Goal: Transaction & Acquisition: Purchase product/service

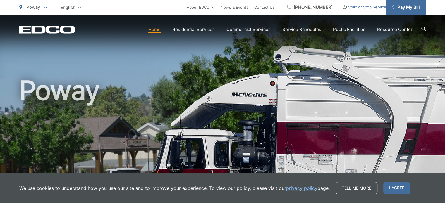
click at [403, 7] on span "Pay My Bill" at bounding box center [406, 7] width 28 height 7
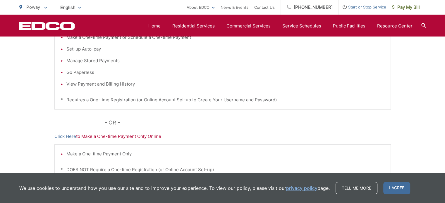
scroll to position [205, 0]
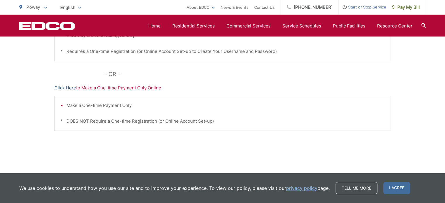
drag, startPoint x: 63, startPoint y: 98, endPoint x: 68, endPoint y: 88, distance: 11.4
click at [68, 88] on link "Click Here" at bounding box center [65, 88] width 22 height 7
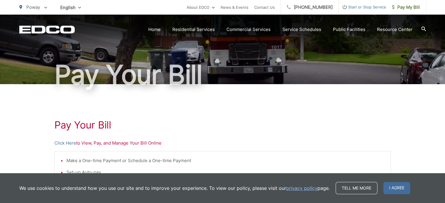
scroll to position [59, 0]
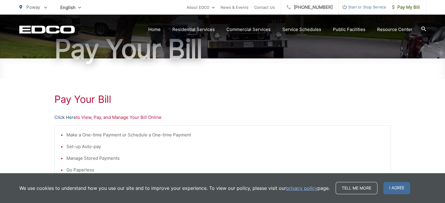
click at [72, 118] on link "Click Here" at bounding box center [65, 117] width 22 height 7
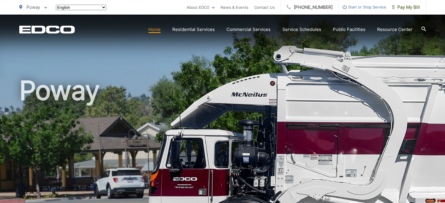
click at [401, 7] on span "Pay My Bill" at bounding box center [406, 7] width 28 height 7
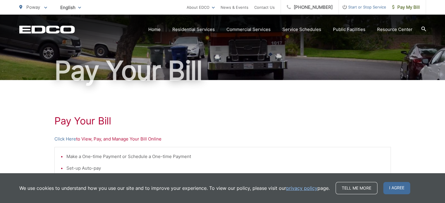
scroll to position [95, 0]
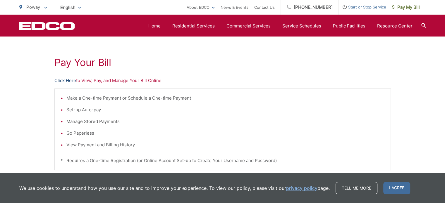
click at [61, 80] on link "Click Here" at bounding box center [65, 80] width 22 height 7
